Goal: Navigation & Orientation: Find specific page/section

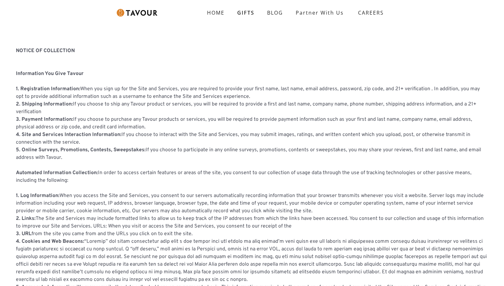
click at [276, 13] on link "BLOG" at bounding box center [275, 12] width 29 height 13
